Goal: Share content: Share content

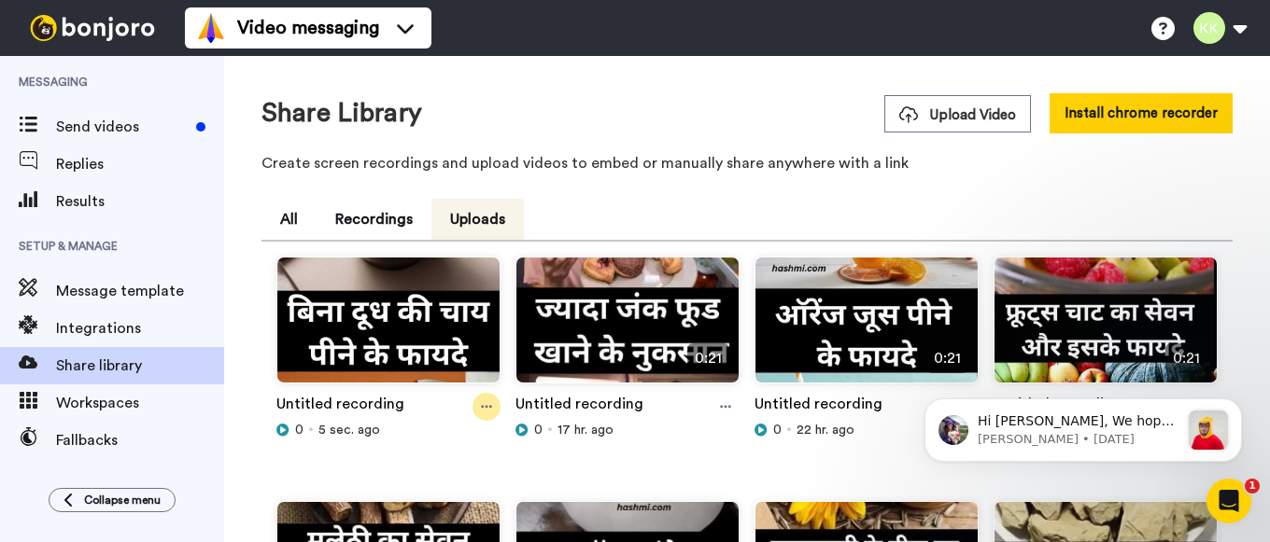
click at [481, 407] on icon at bounding box center [486, 407] width 11 height 13
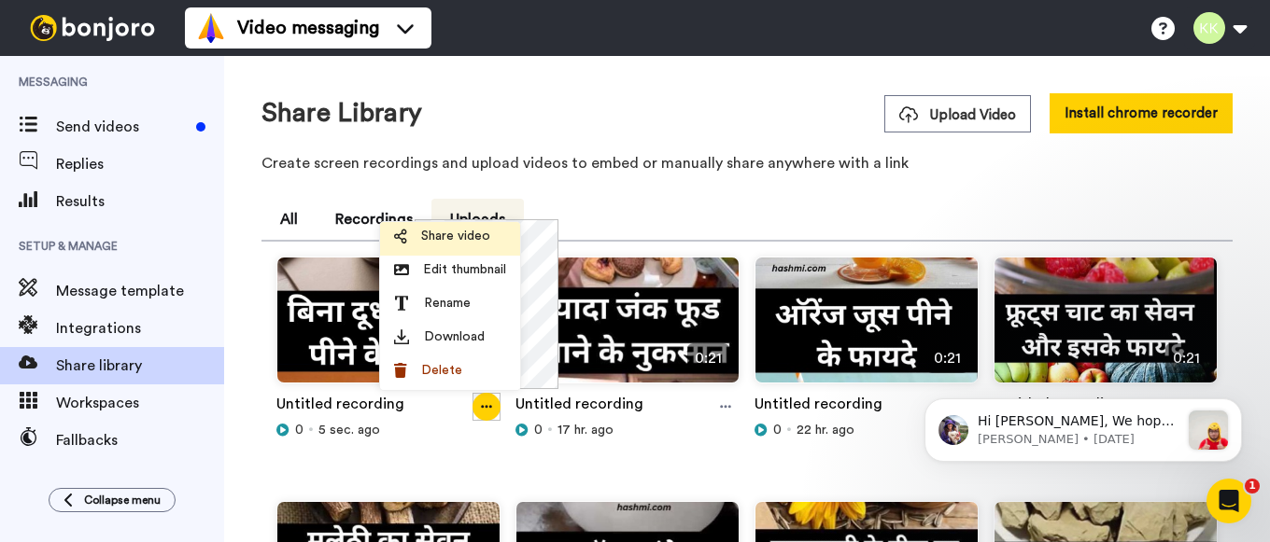
click at [463, 238] on span "Share video" at bounding box center [455, 236] width 69 height 19
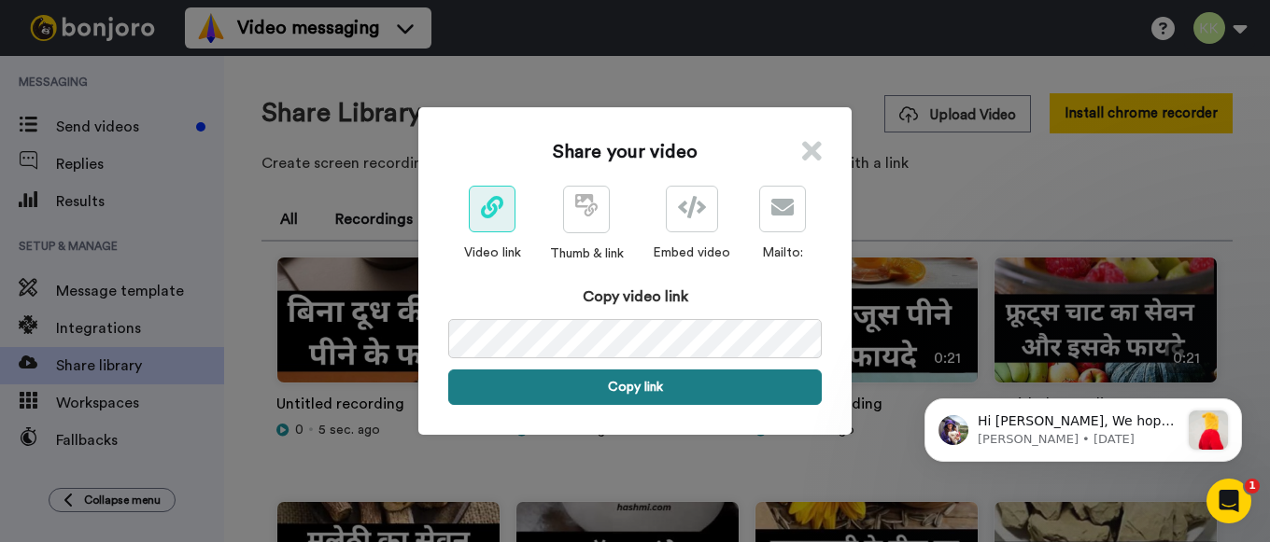
click at [647, 386] on button "Copy link" at bounding box center [634, 387] width 373 height 35
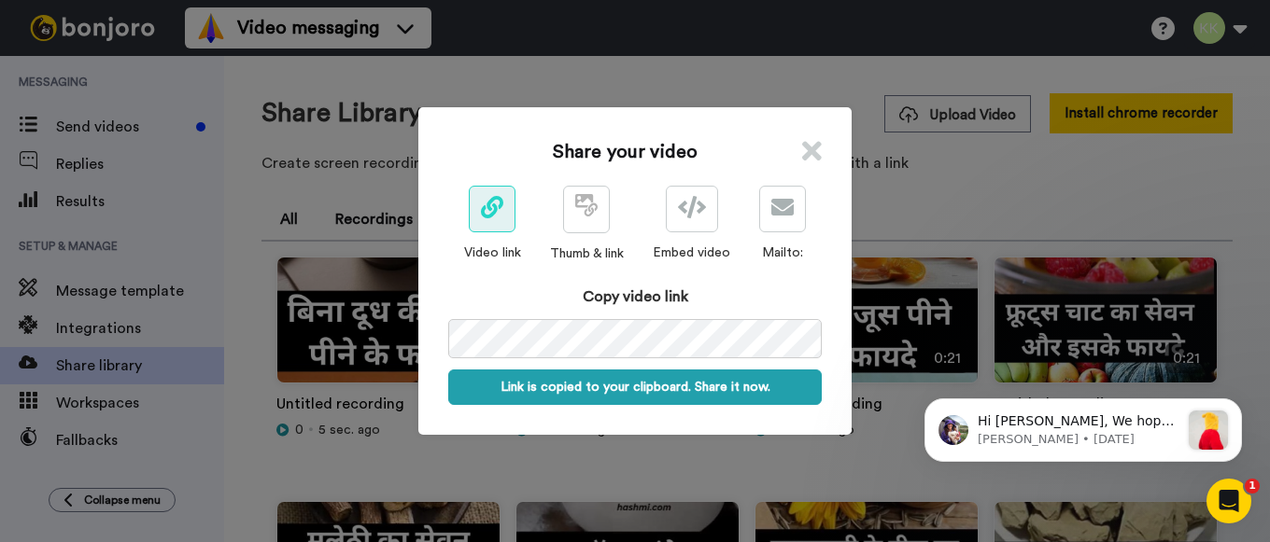
scroll to position [0, 95]
